Goal: Information Seeking & Learning: Learn about a topic

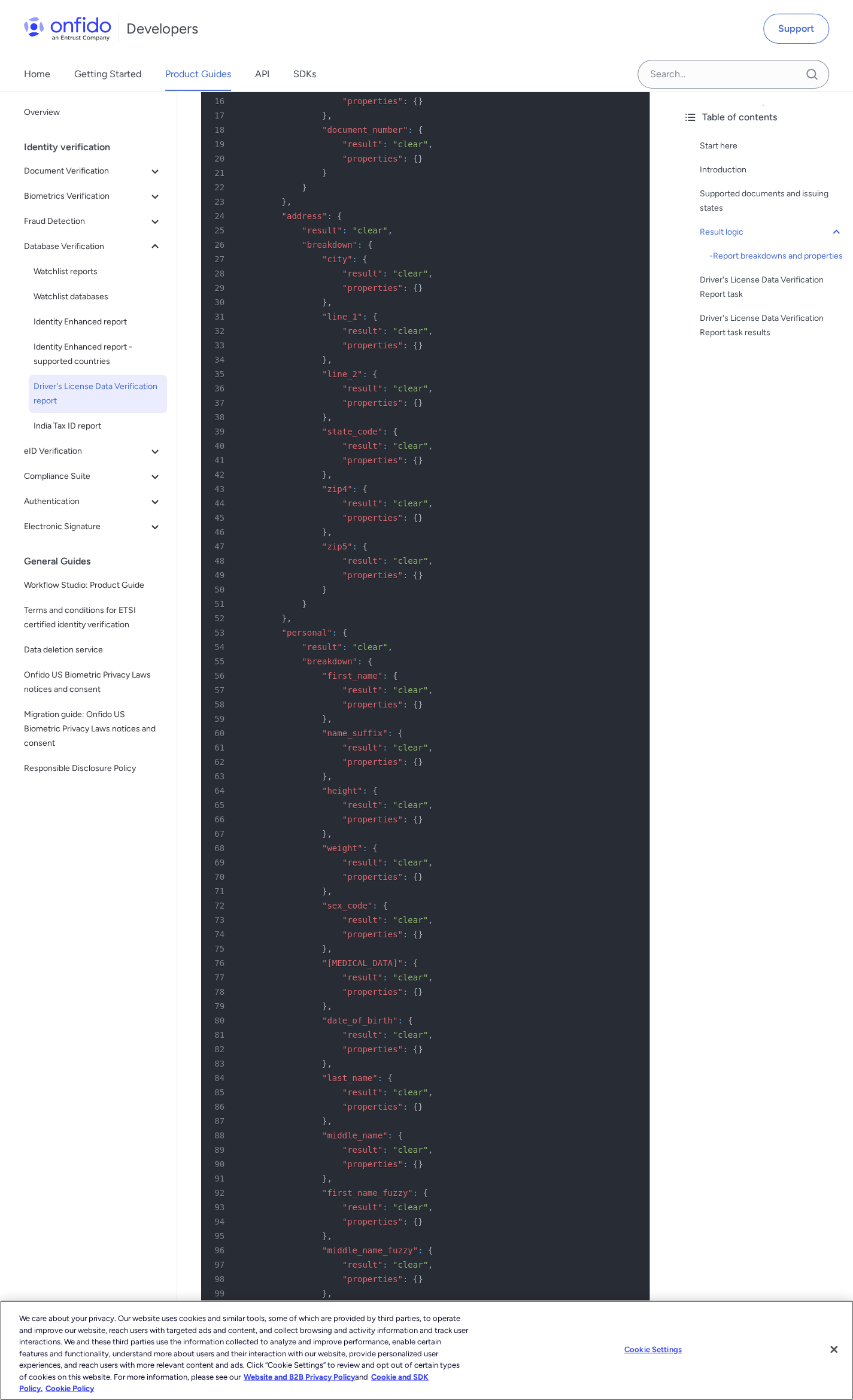
scroll to position [2574, 0]
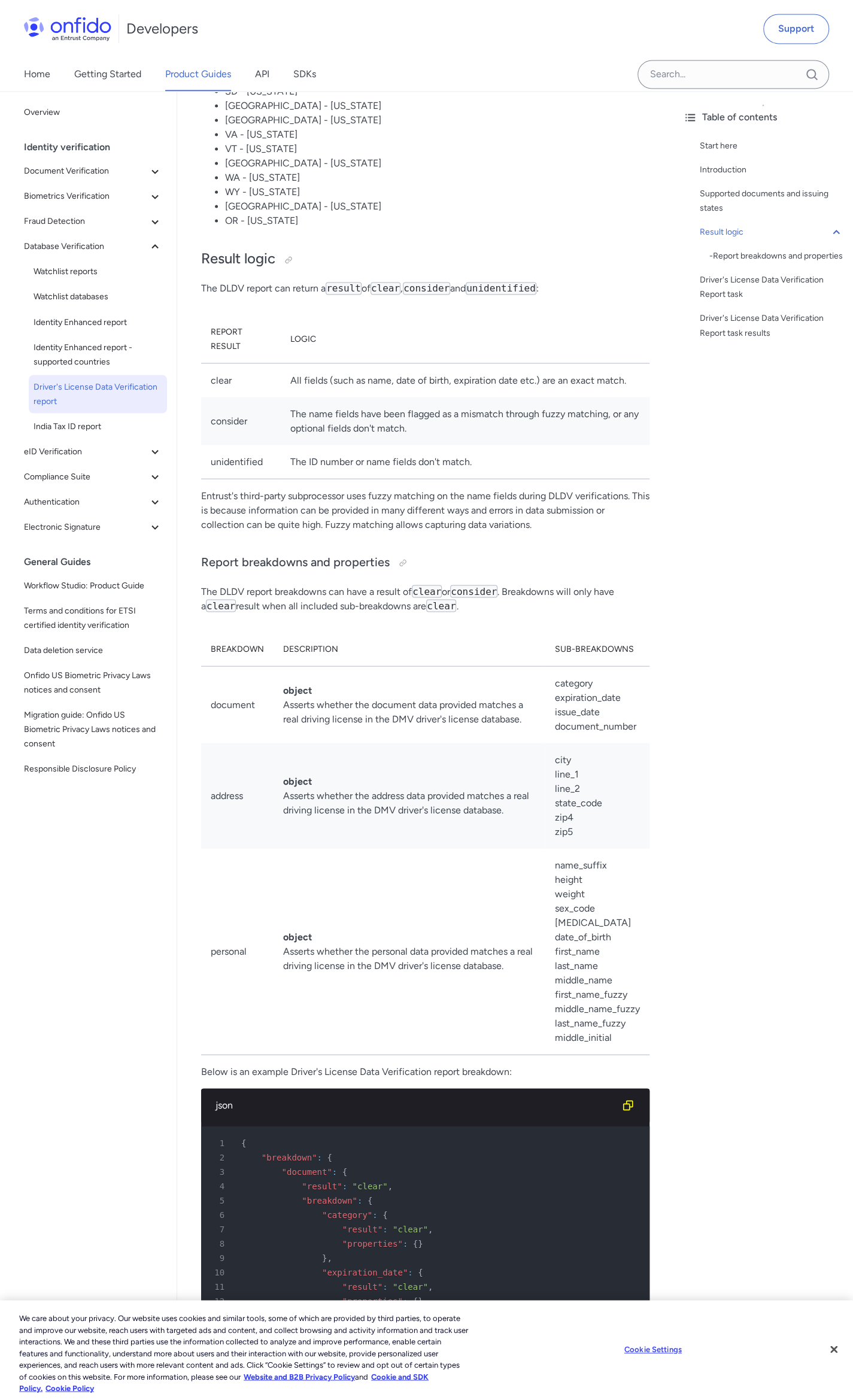
drag, startPoint x: 406, startPoint y: 438, endPoint x: 407, endPoint y: 430, distance: 8.1
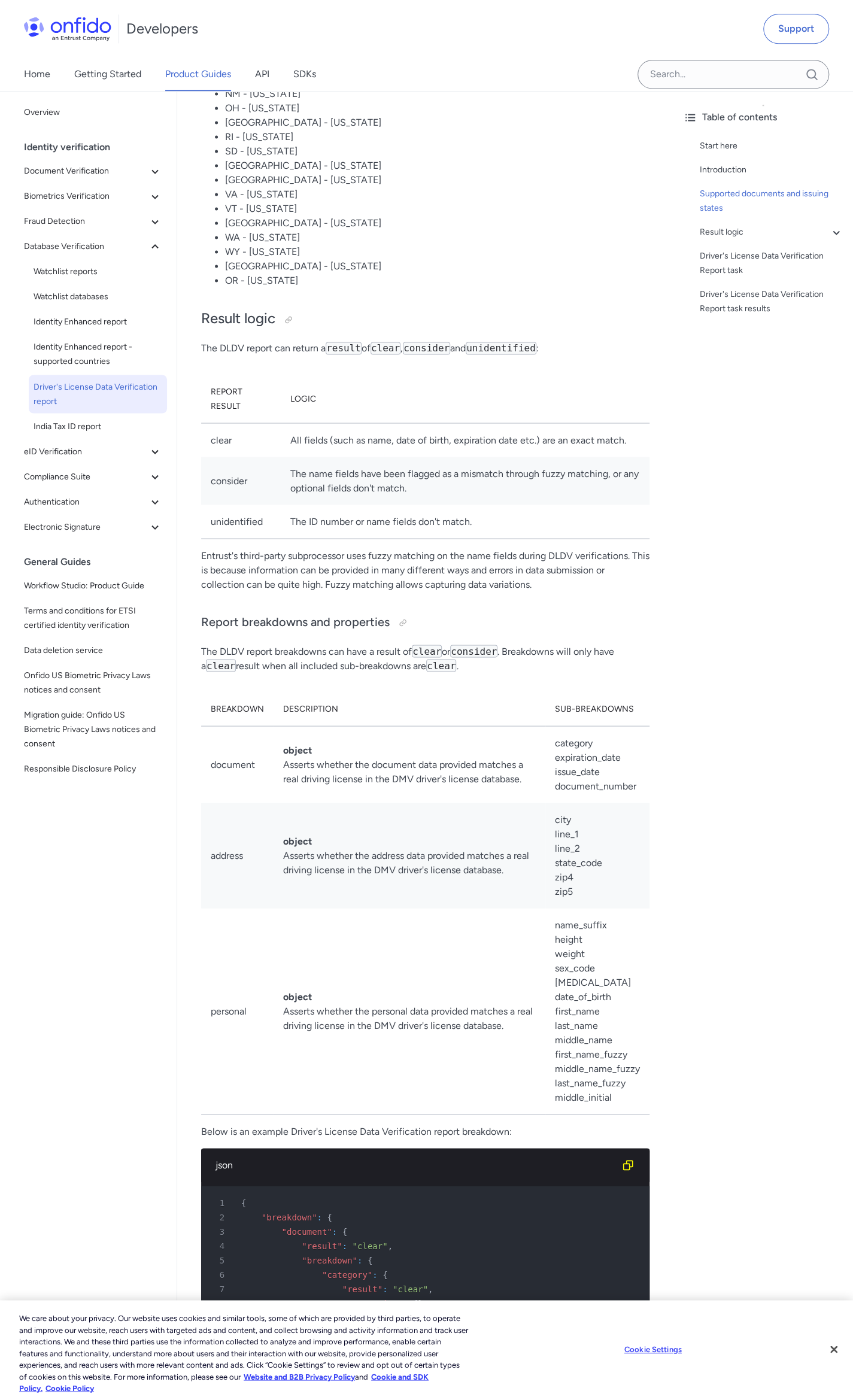
drag, startPoint x: 407, startPoint y: 430, endPoint x: 798, endPoint y: 546, distance: 407.8
click at [807, 554] on div "Table of contents Start here Introduction Supported documents and issuing state…" at bounding box center [763, 745] width 180 height 1309
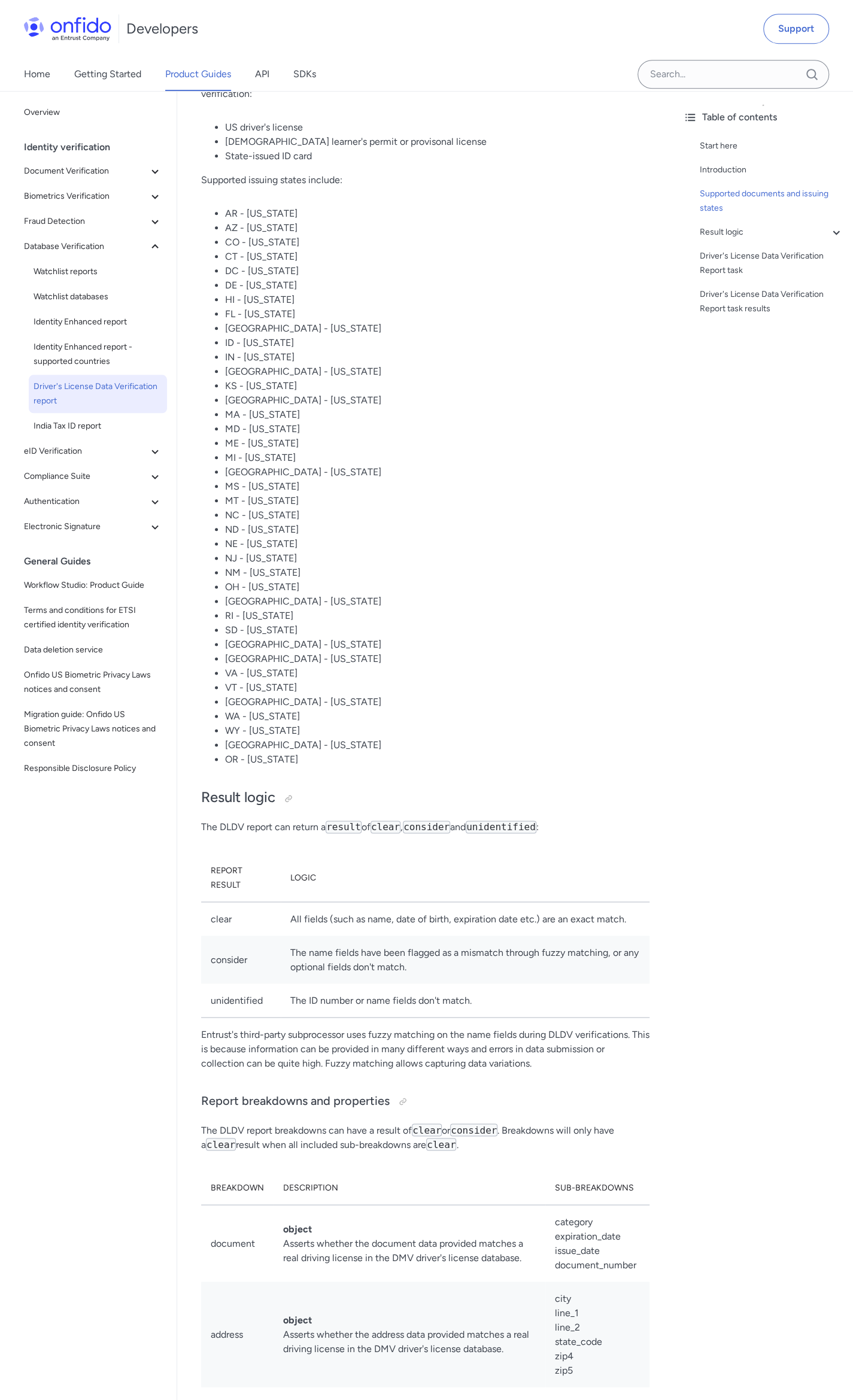
scroll to position [299, 0]
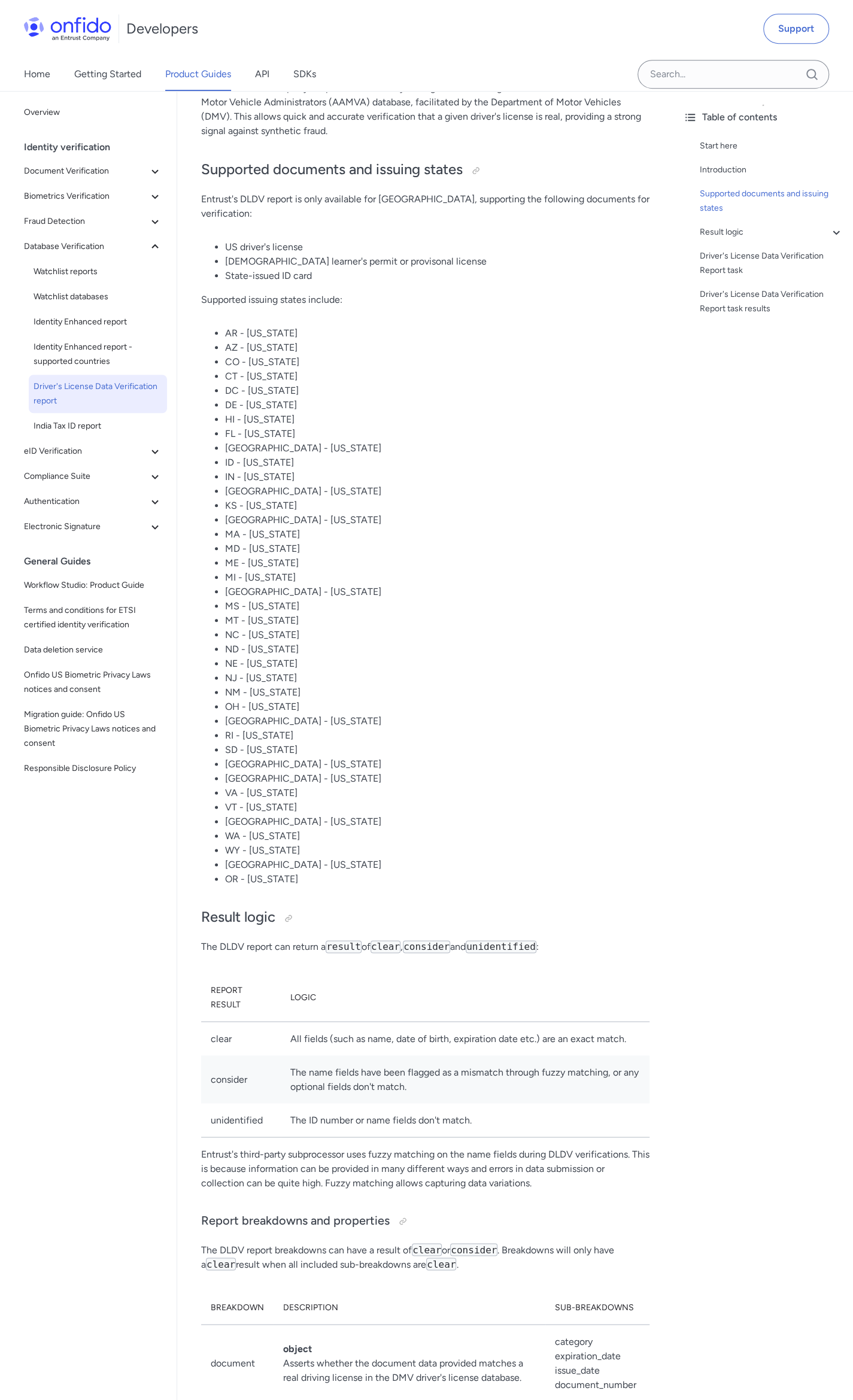
click at [271, 86] on div "Home Getting Started Product Guides API SDKs" at bounding box center [182, 74] width 364 height 34
click at [269, 78] on link "API" at bounding box center [262, 74] width 15 height 34
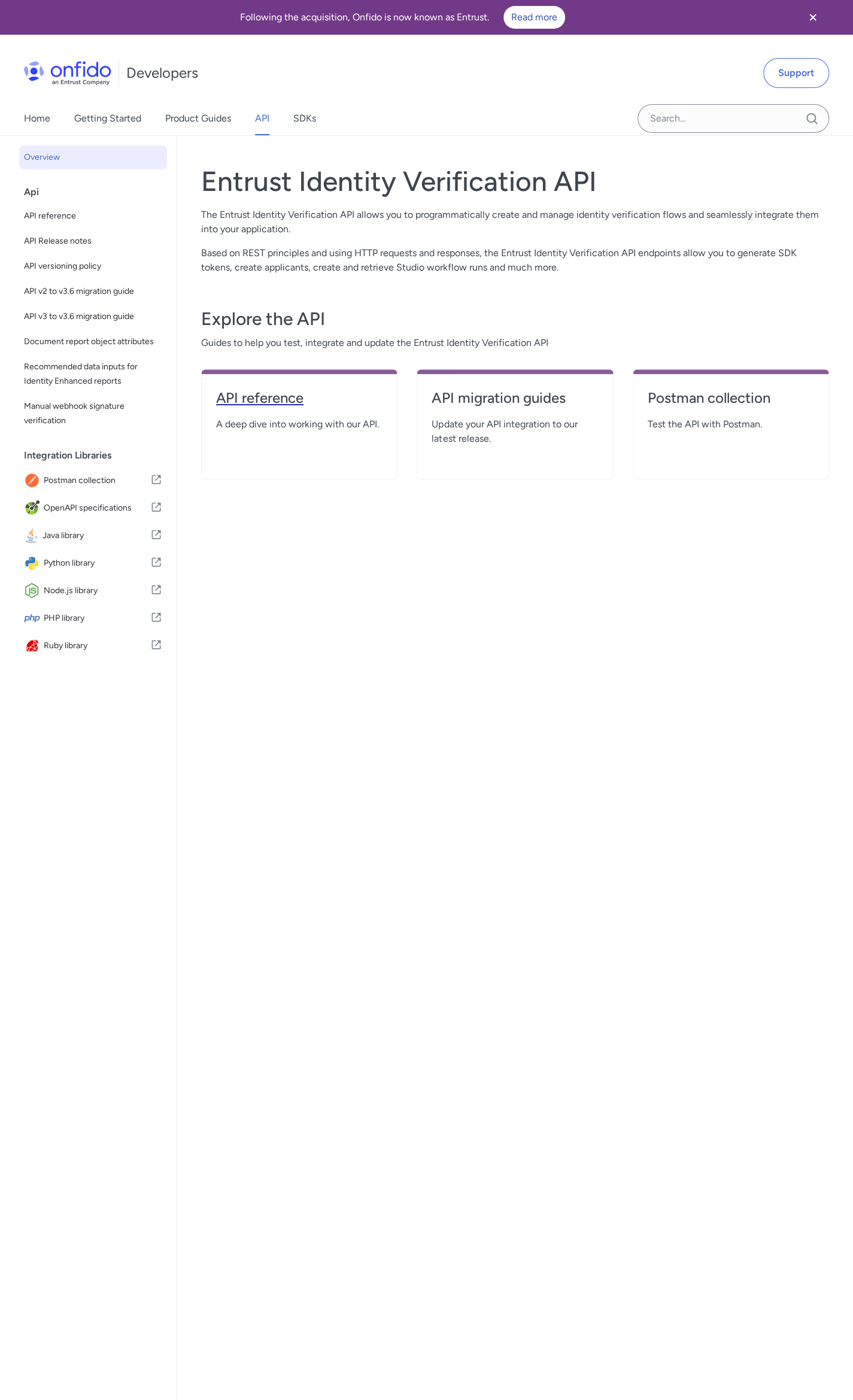
click at [273, 399] on h4 "API reference" at bounding box center [299, 398] width 166 height 19
select select "http"
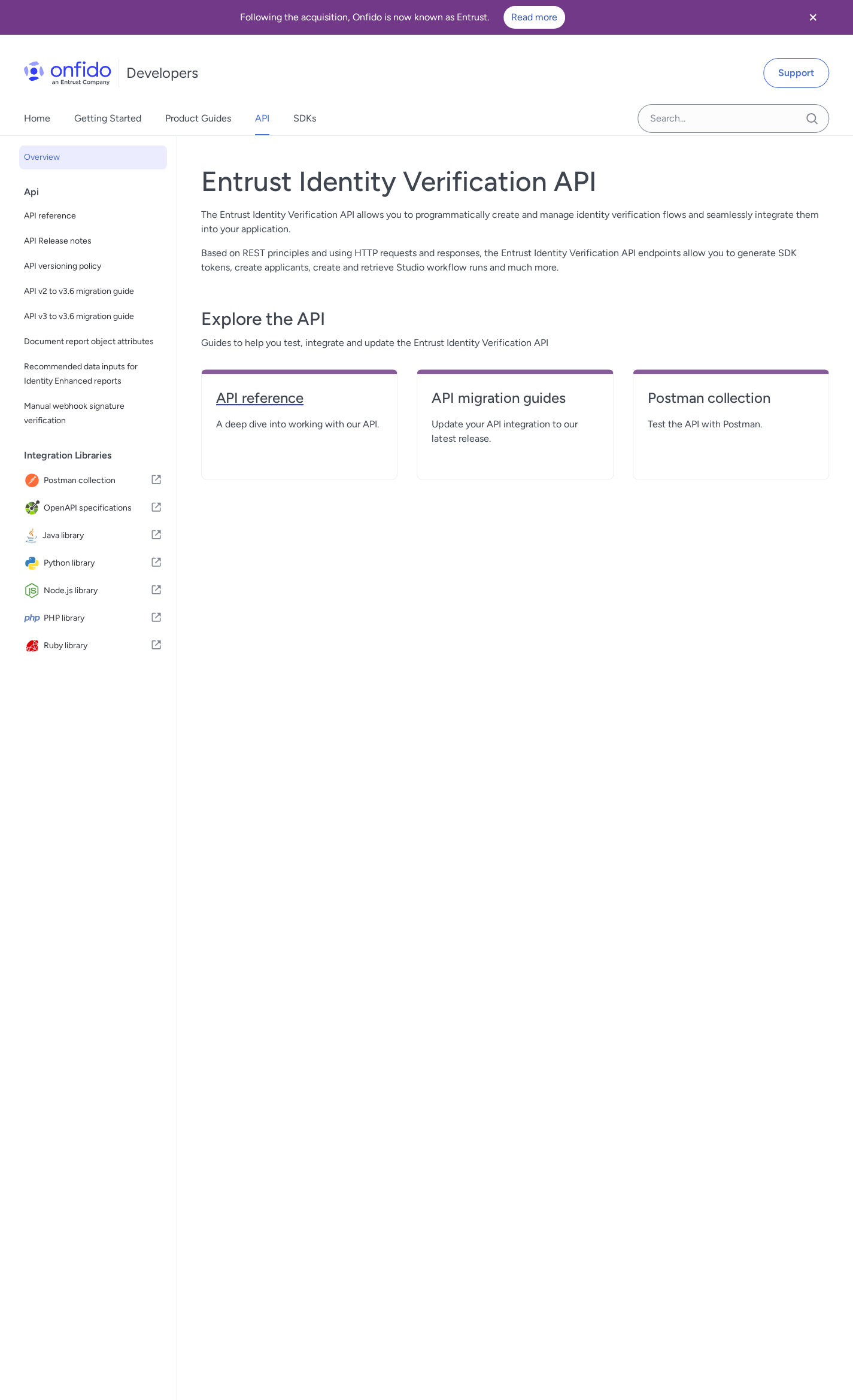
select select "http"
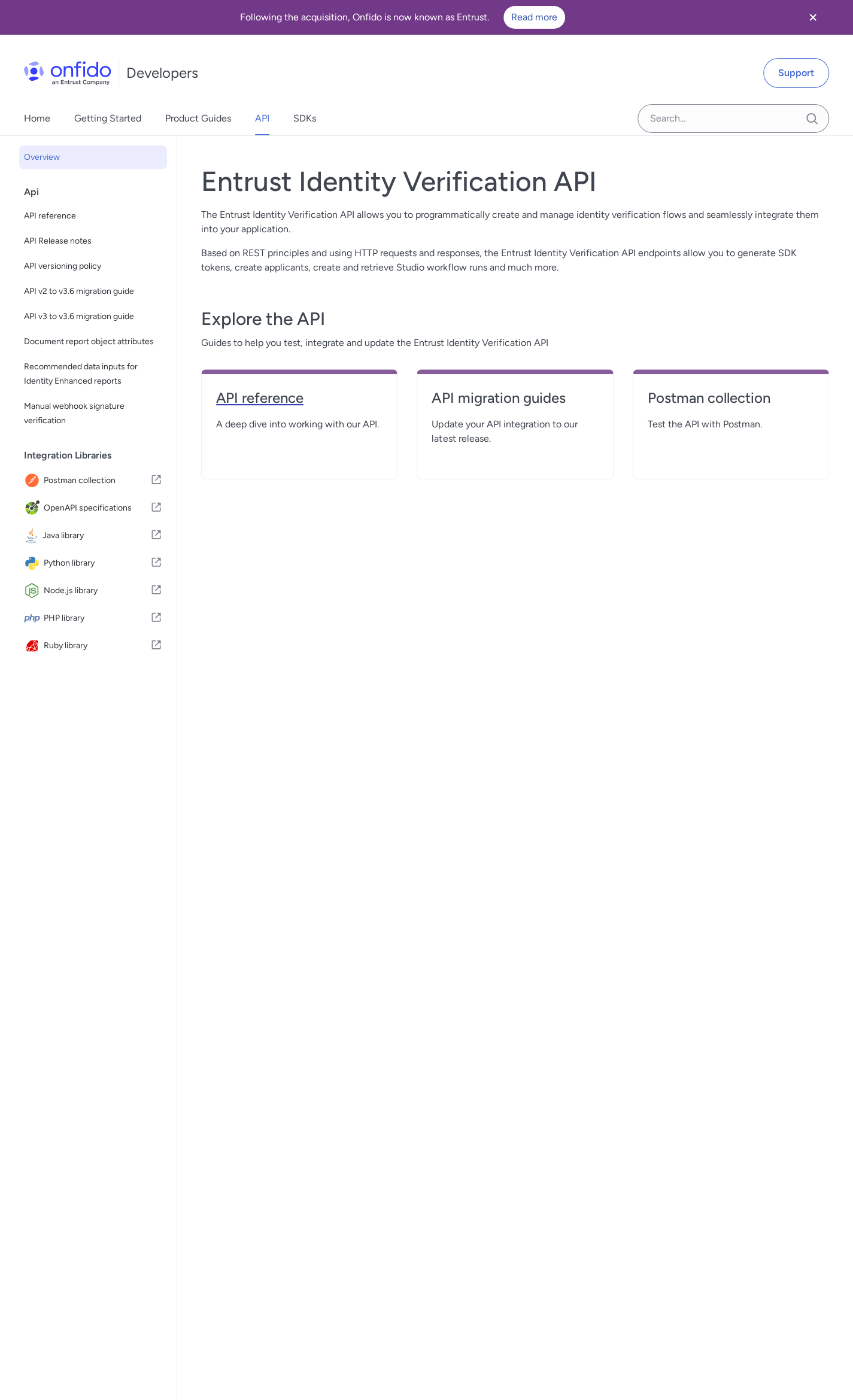
select select "http"
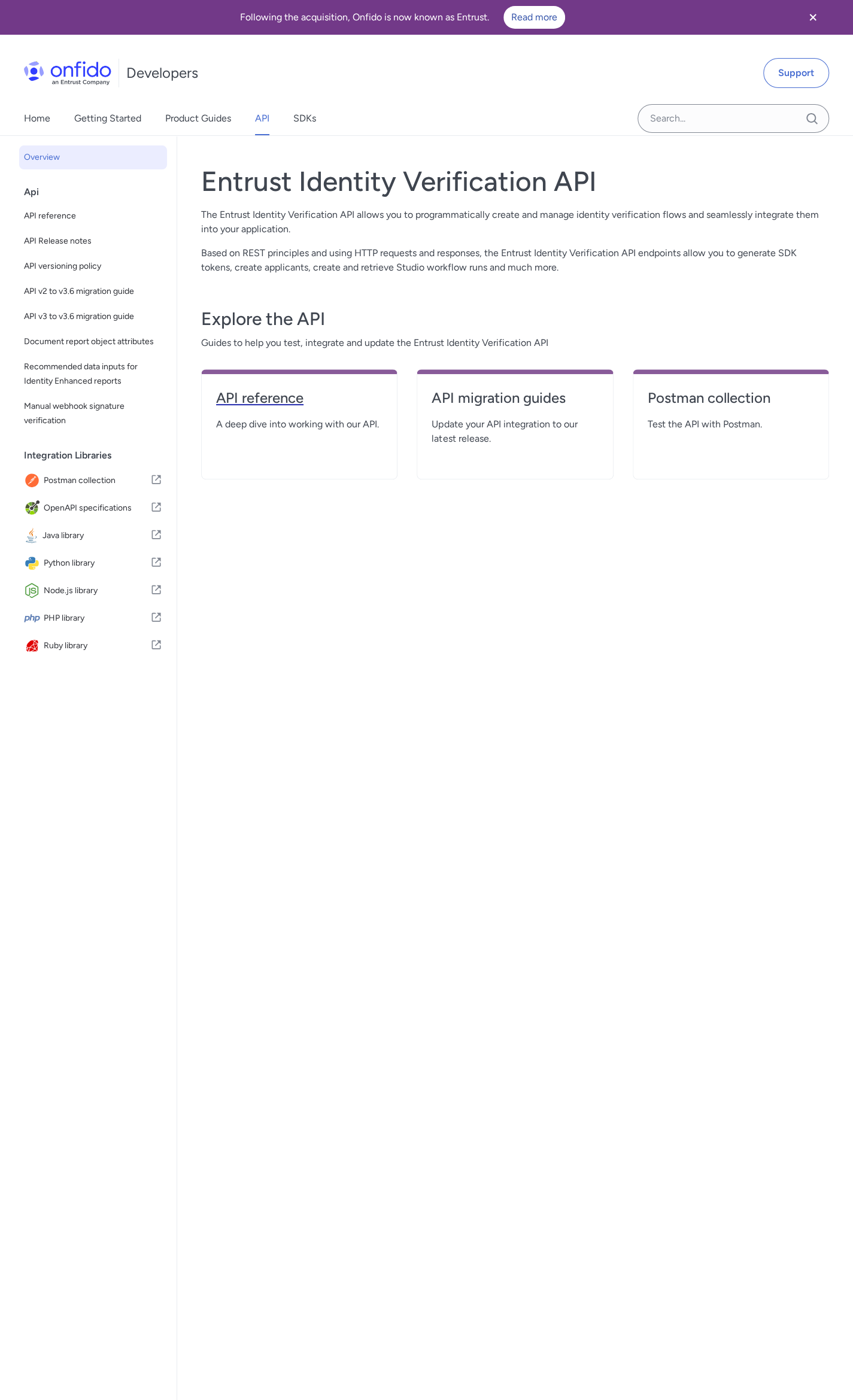
select select "http"
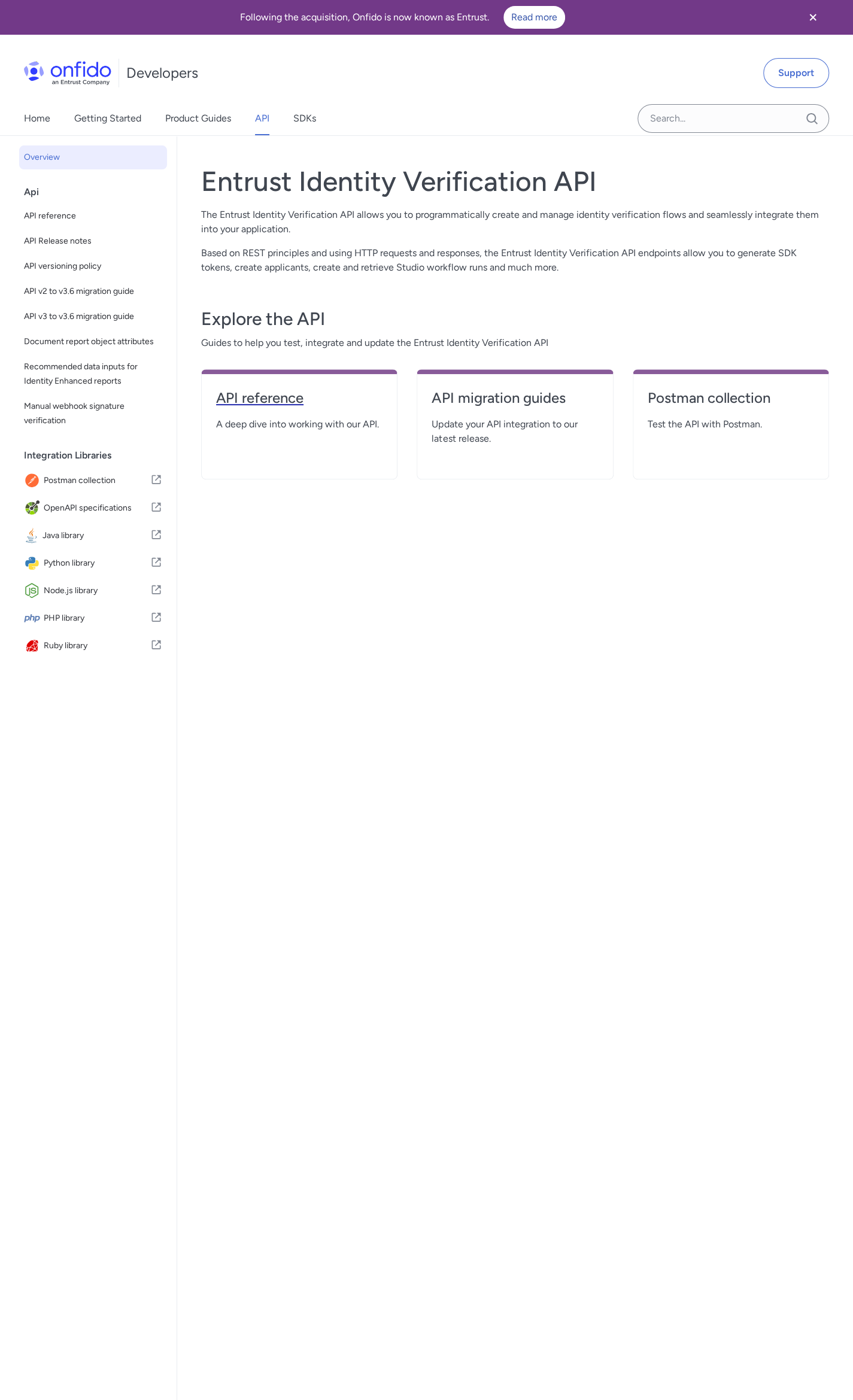
select select "http"
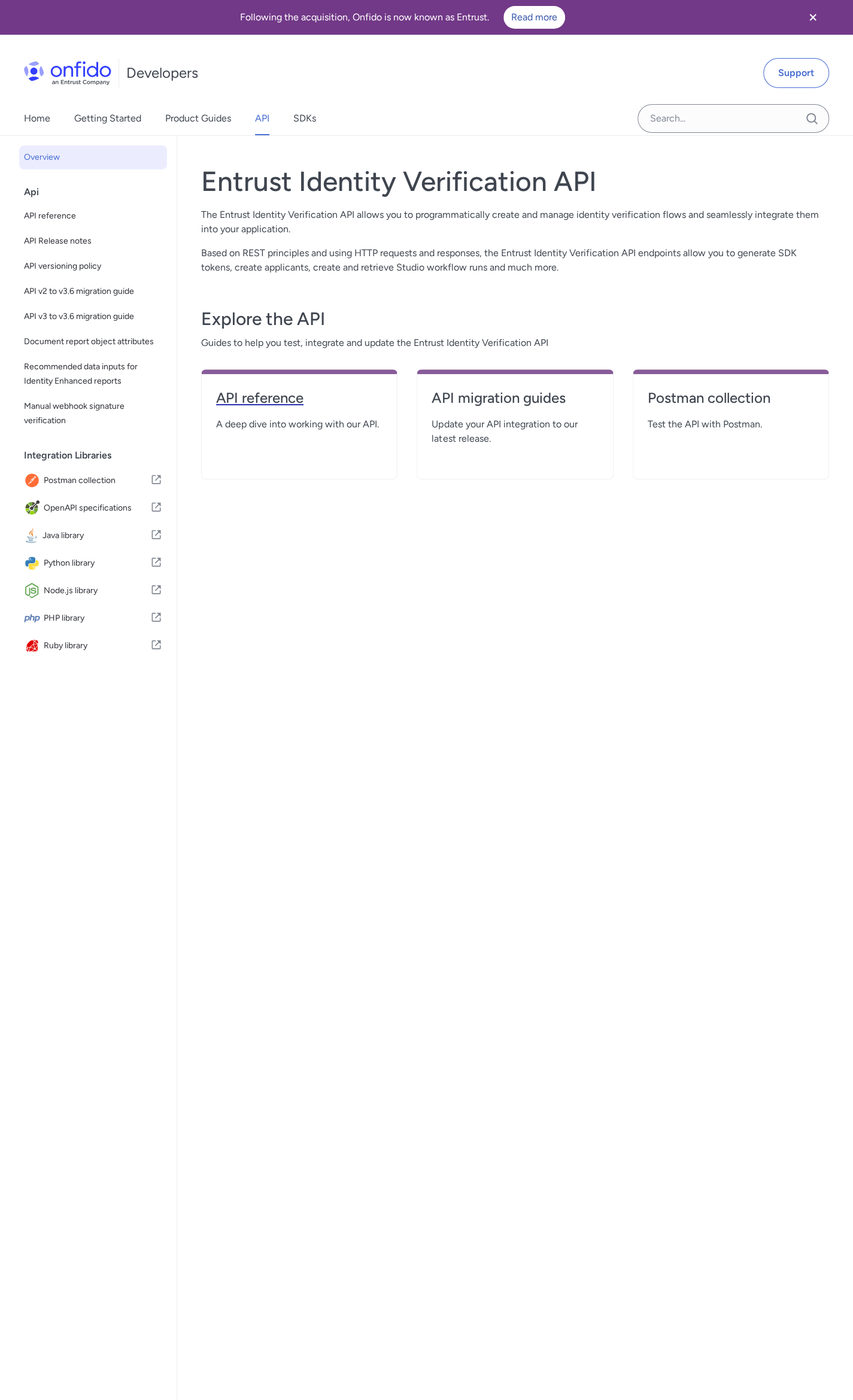
select select "http"
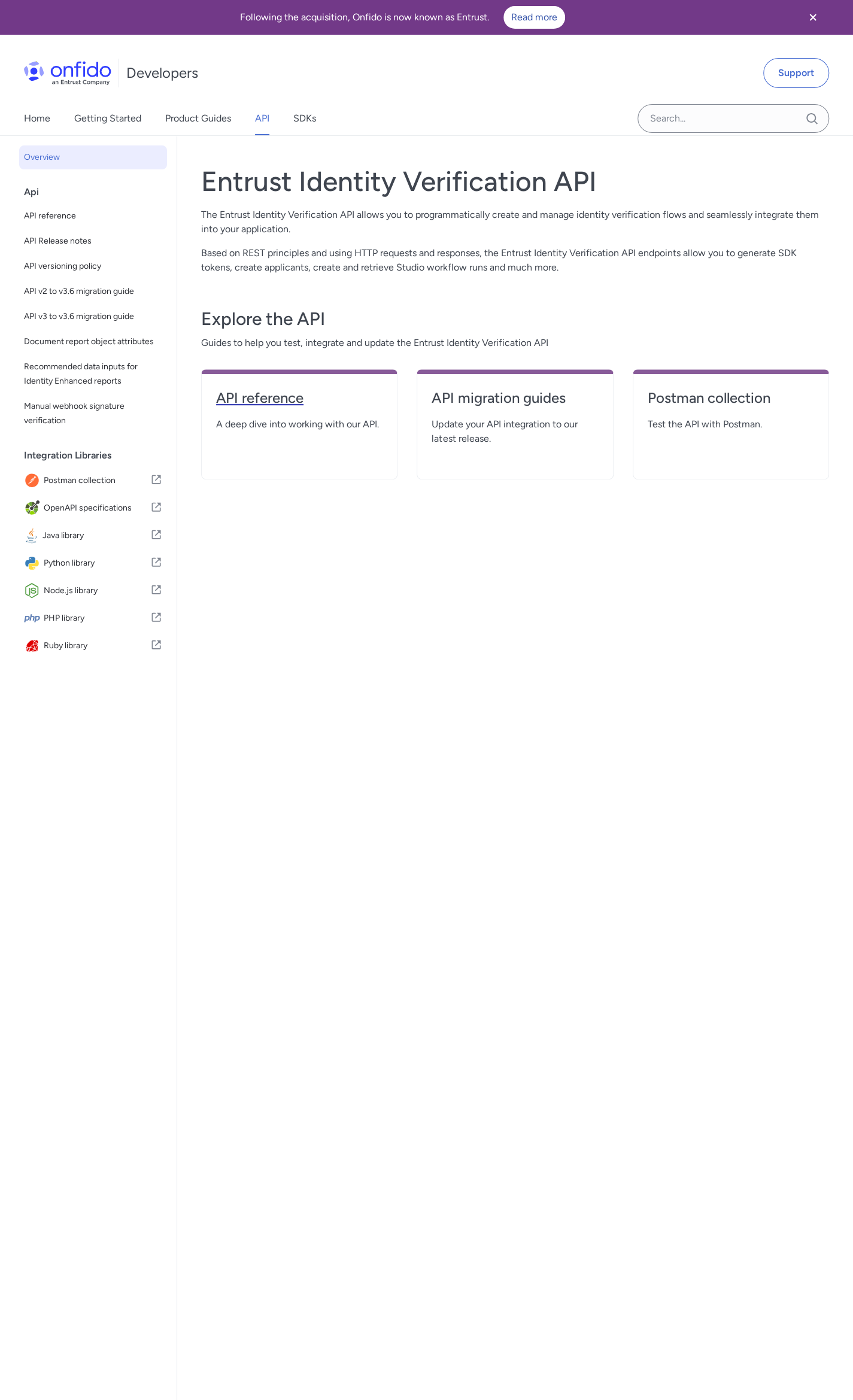
select select "http"
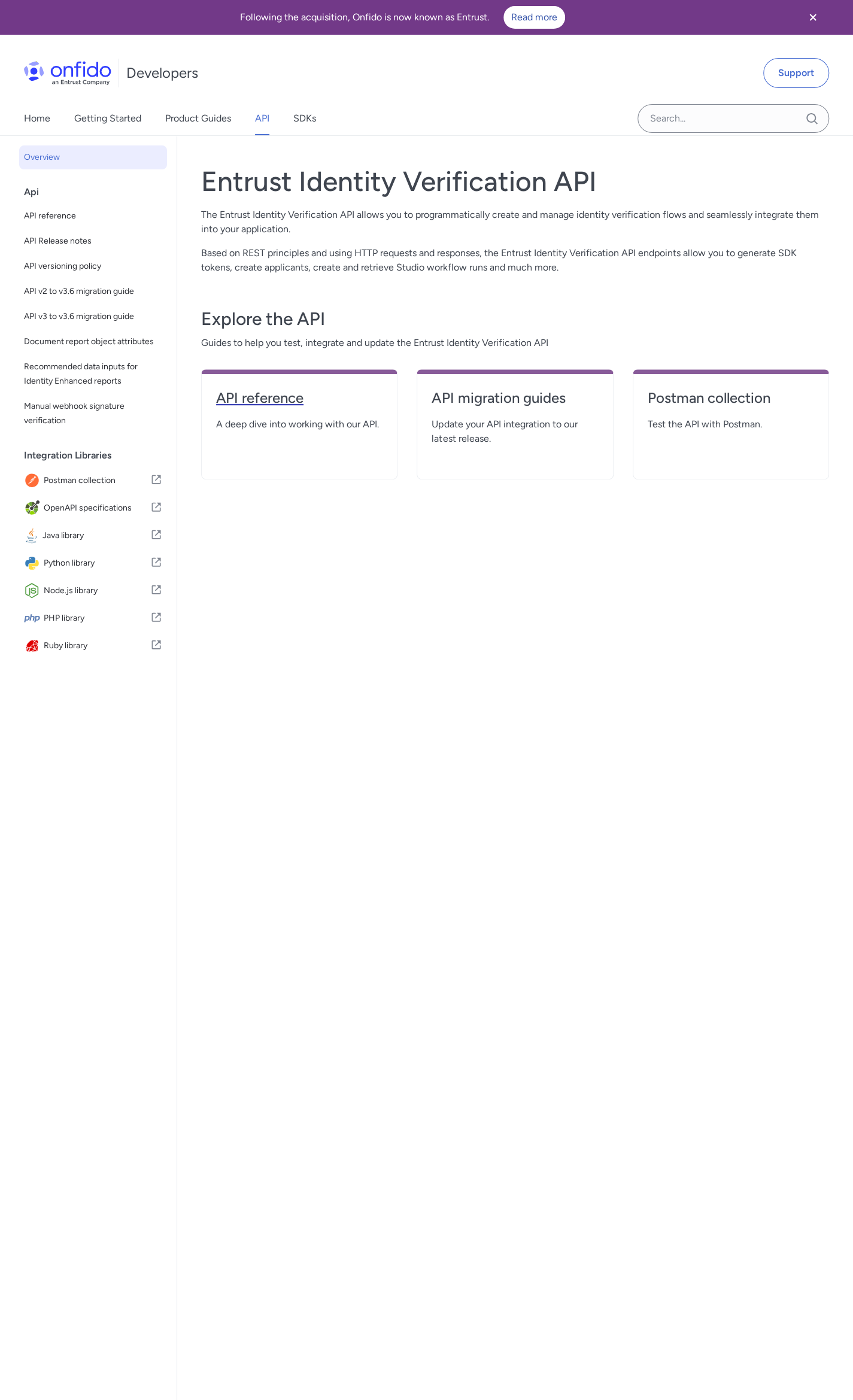
select select "http"
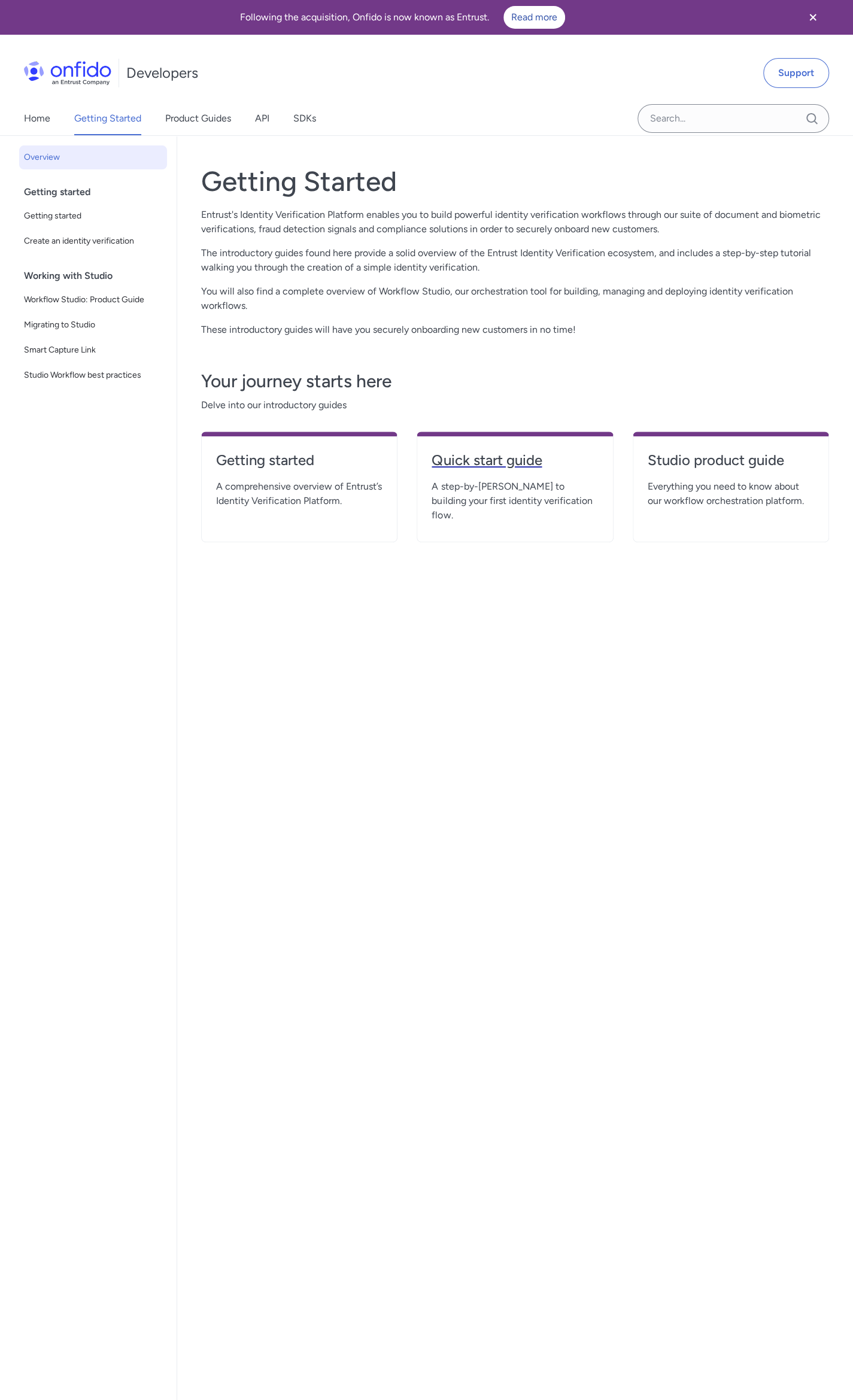
click at [514, 459] on h4 "Quick start guide" at bounding box center [515, 461] width 166 height 19
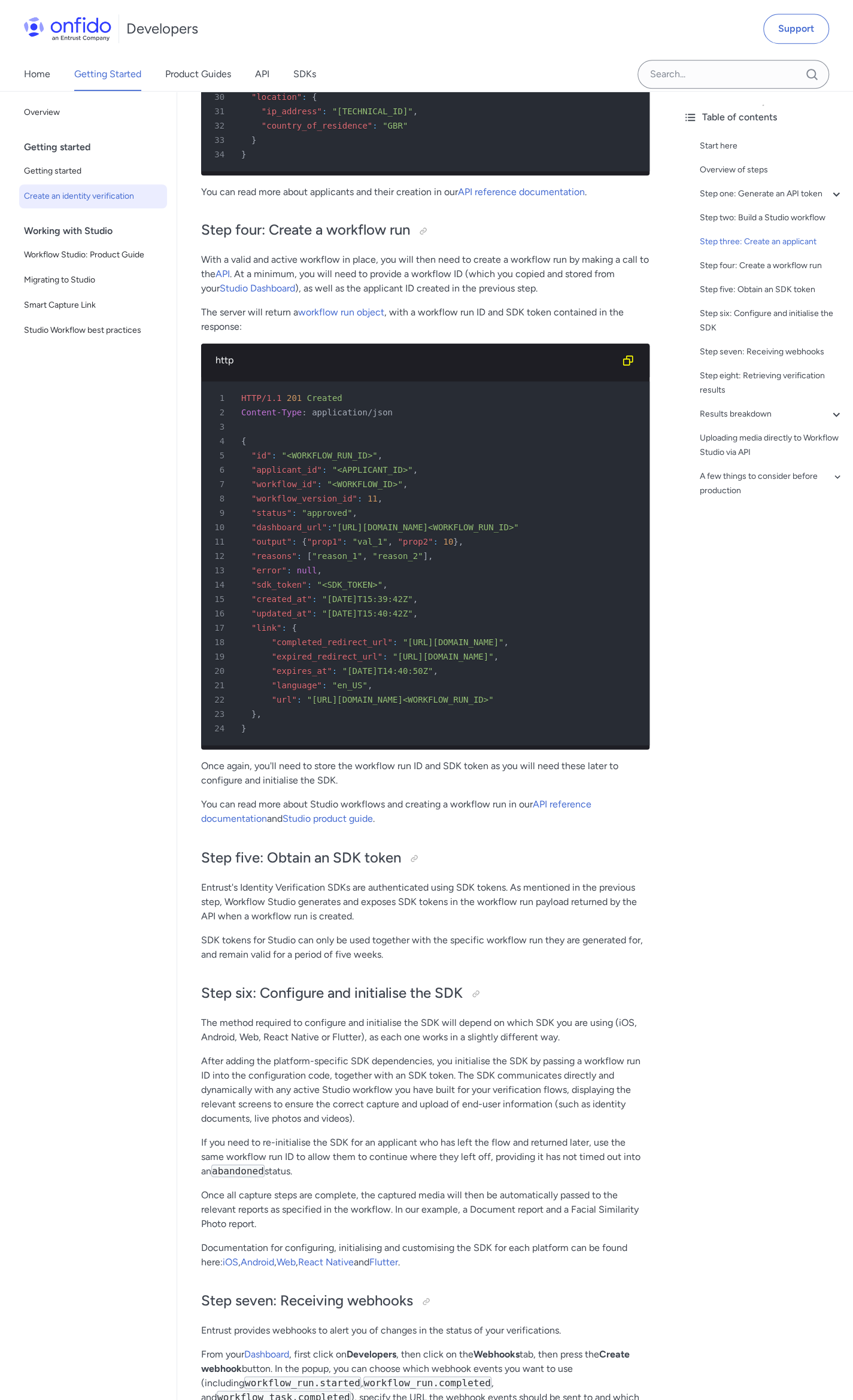
scroll to position [2574, 0]
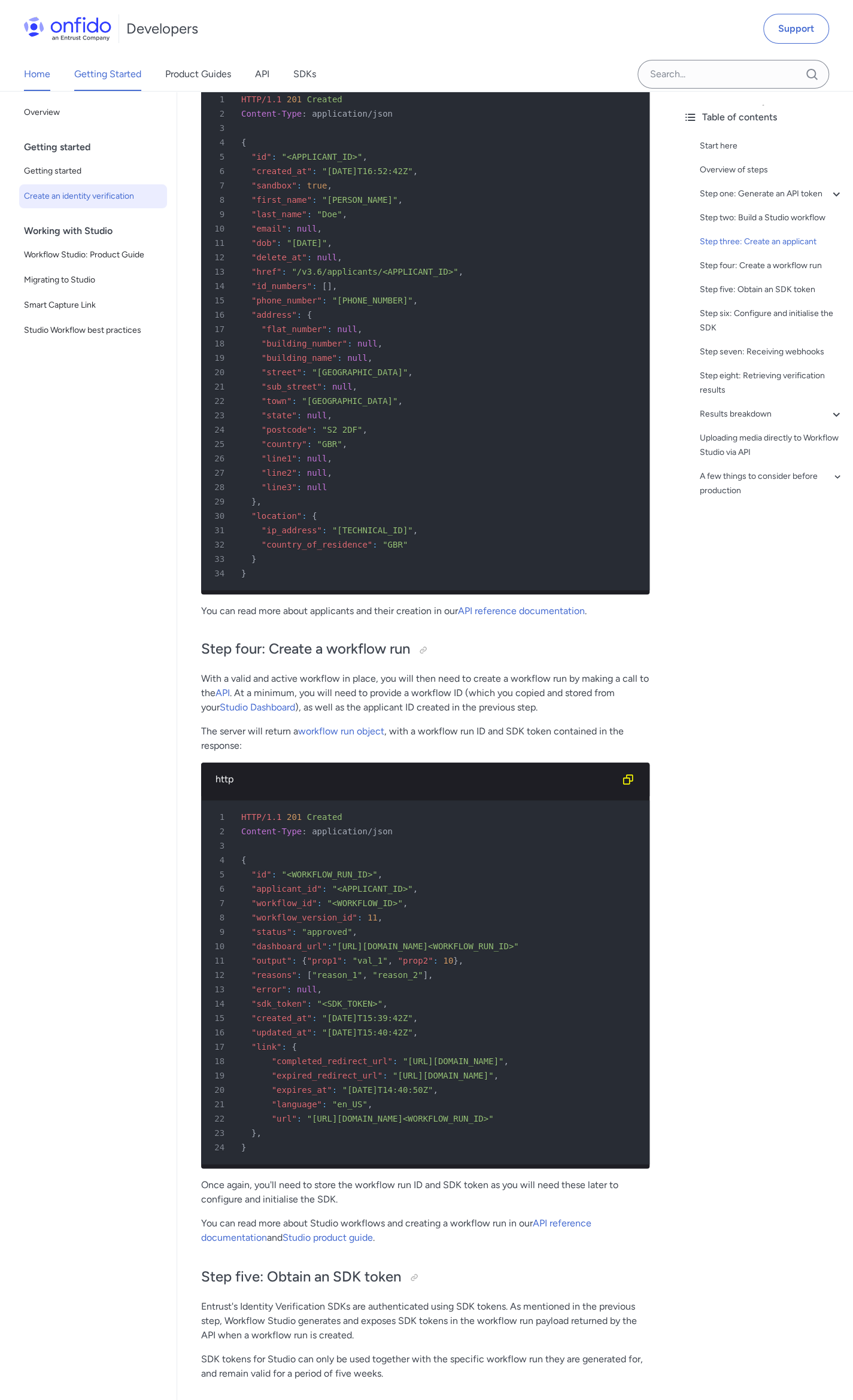
click at [42, 64] on link "Home" at bounding box center [37, 74] width 26 height 34
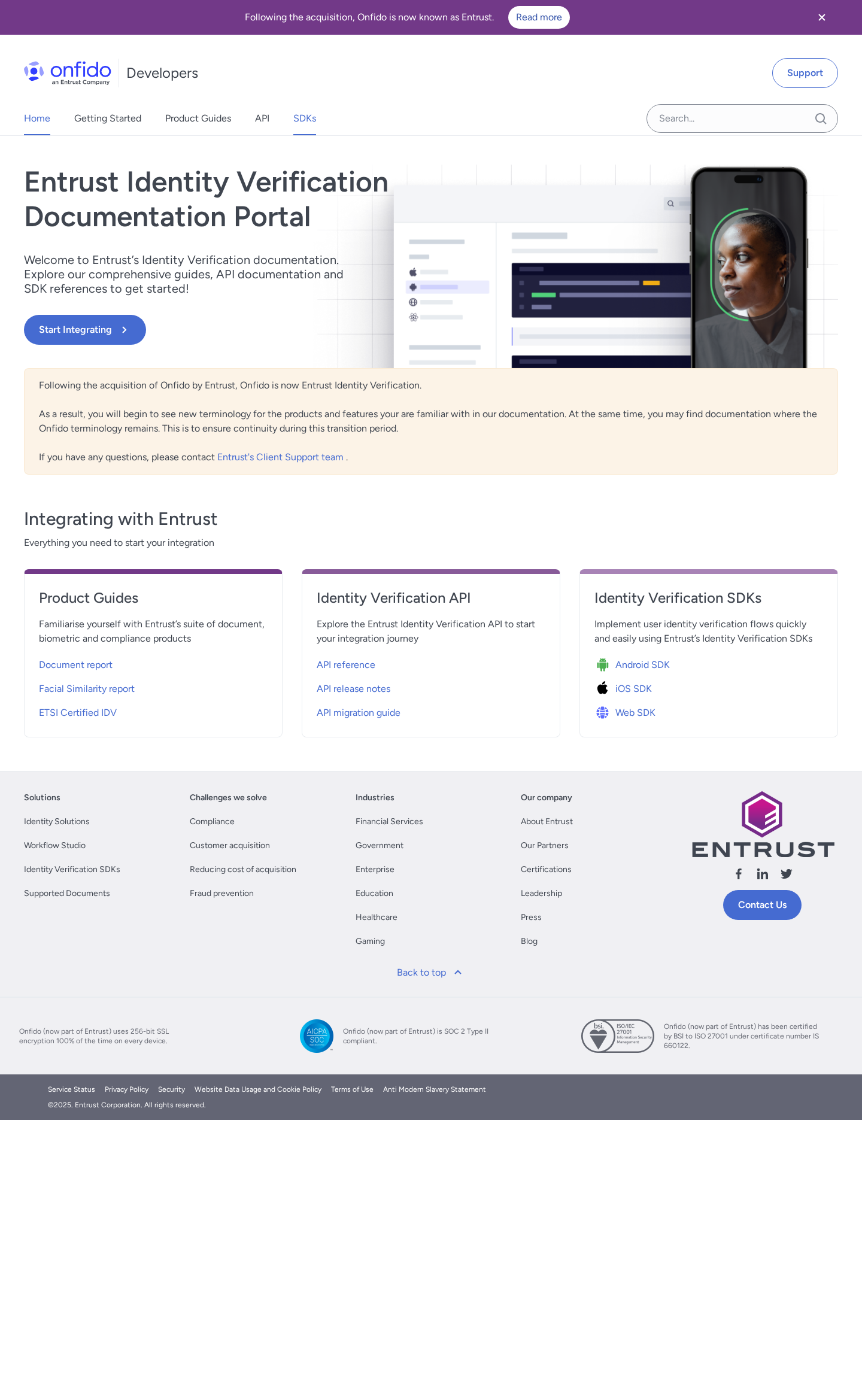
click at [298, 120] on link "SDKs" at bounding box center [305, 118] width 23 height 34
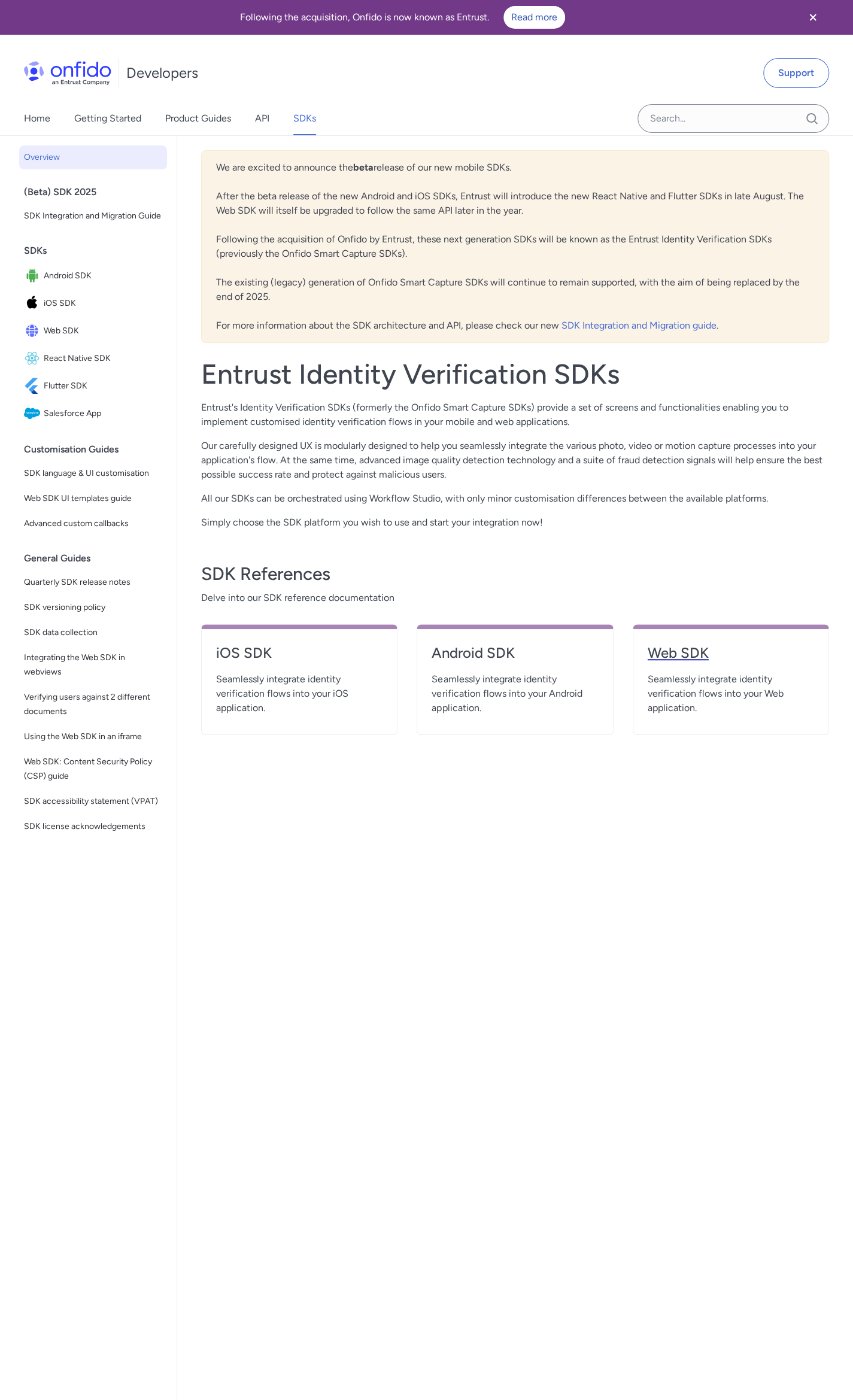
click at [712, 651] on h4 "Web SDK" at bounding box center [731, 653] width 166 height 19
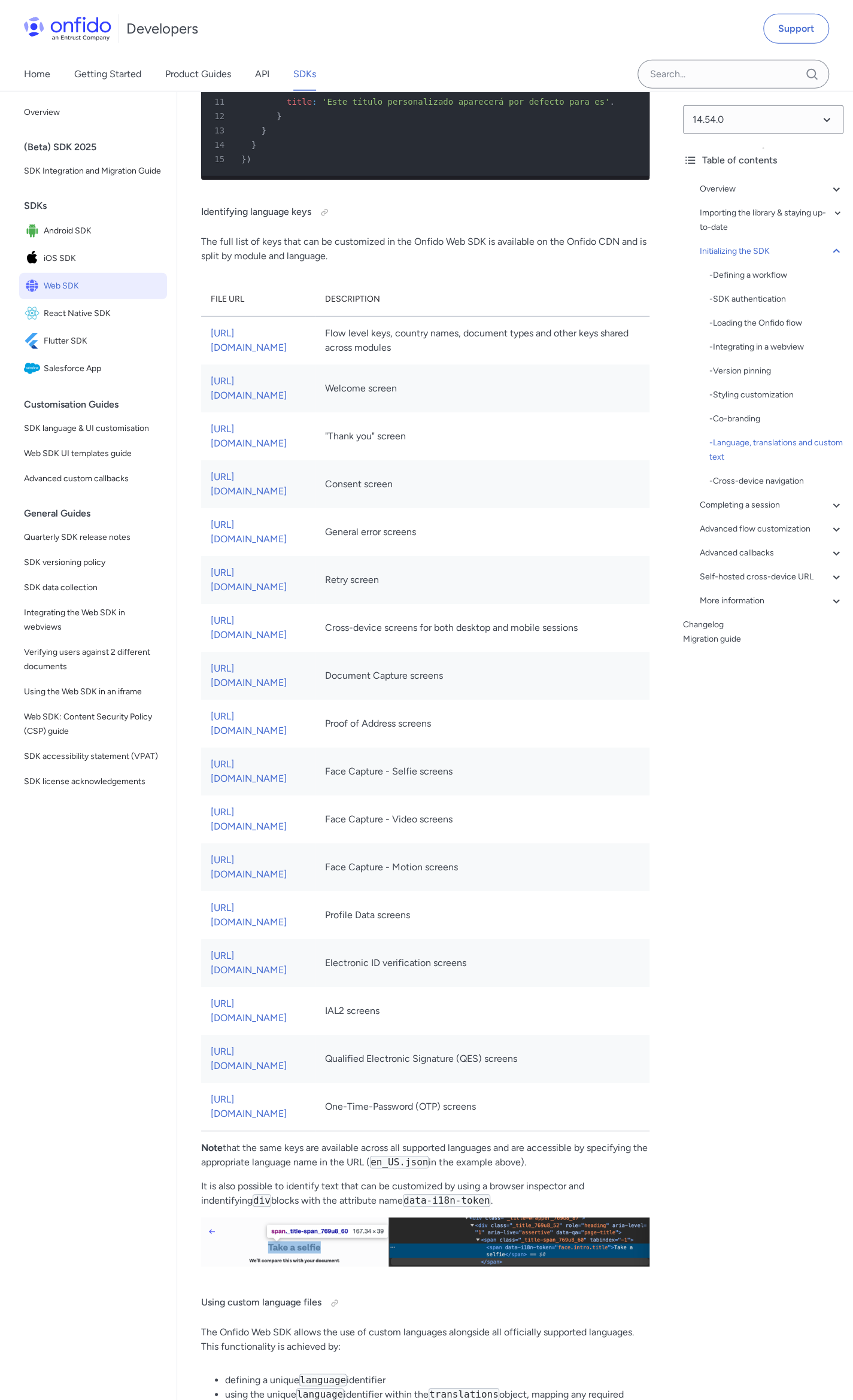
scroll to position [6525, 0]
